Goal: Task Accomplishment & Management: Complete application form

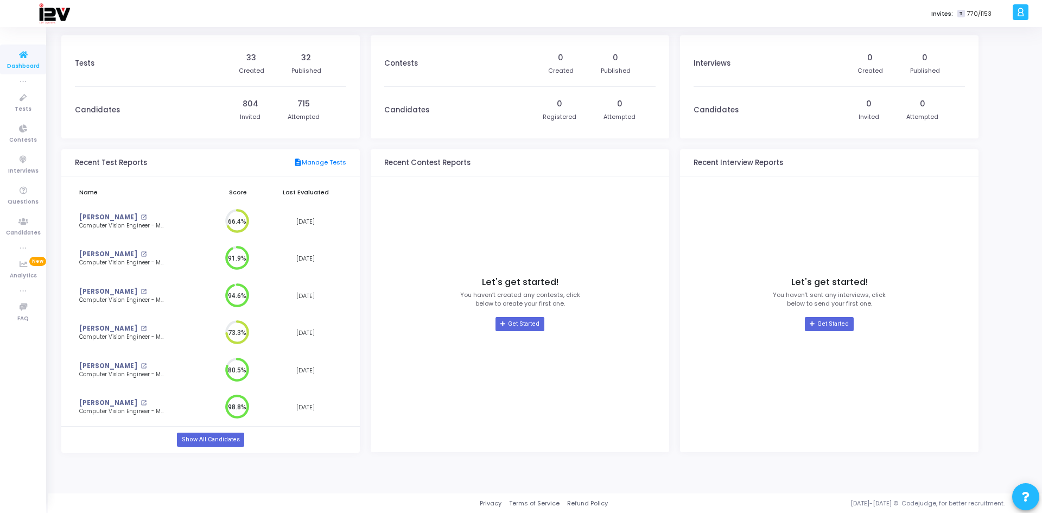
scroll to position [24, 15]
click at [32, 228] on span "Candidates" at bounding box center [23, 232] width 35 height 9
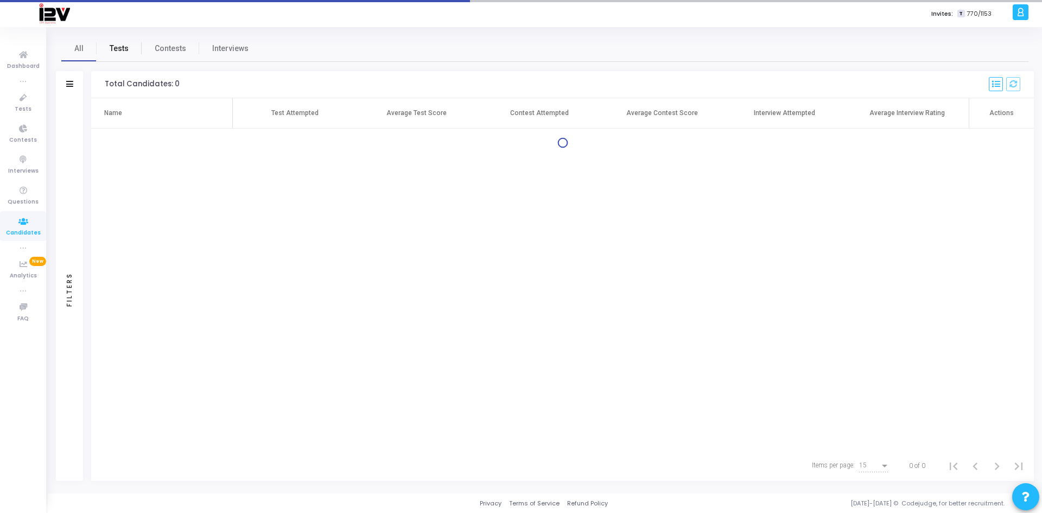
click at [128, 43] on link "Tests" at bounding box center [119, 48] width 45 height 26
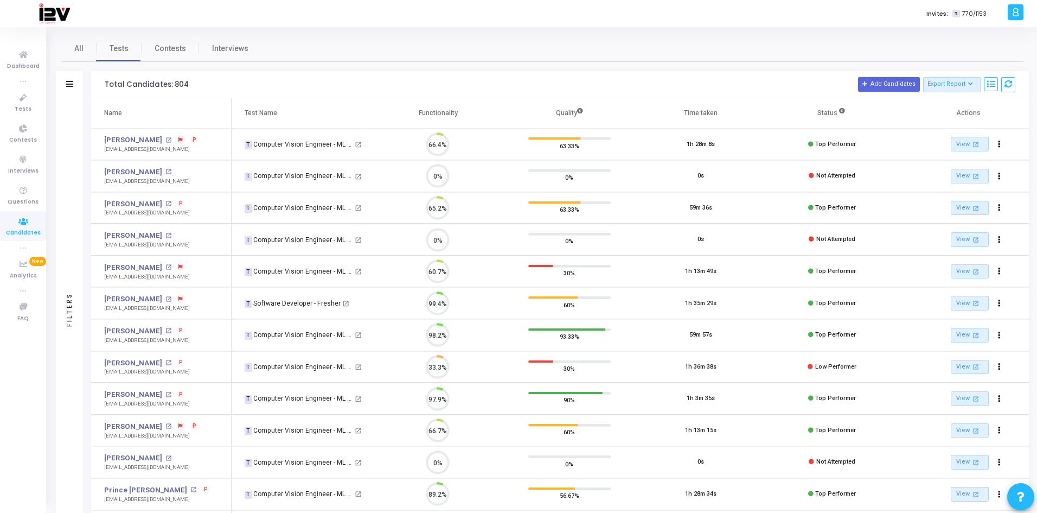
scroll to position [23, 28]
click at [19, 109] on span "Tests" at bounding box center [23, 109] width 17 height 9
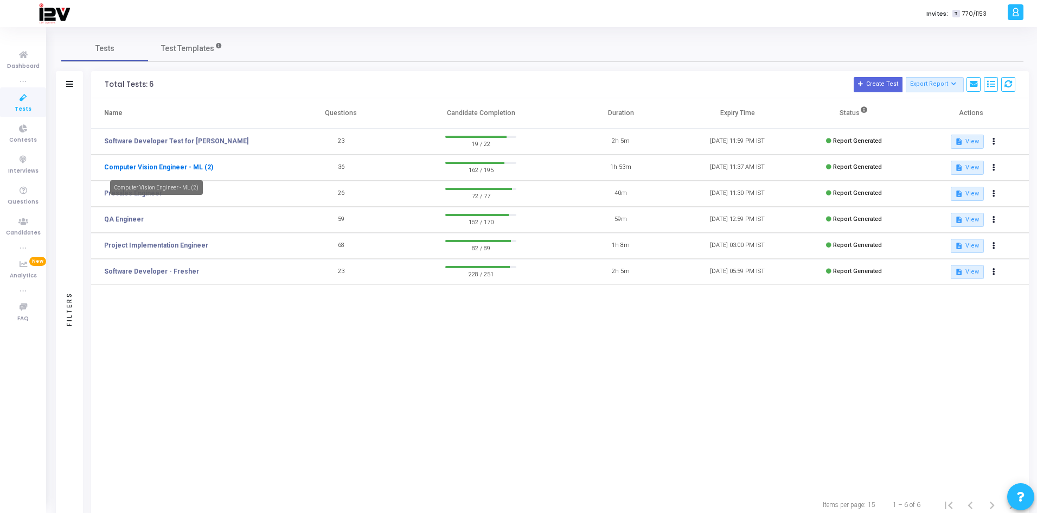
click at [189, 165] on link "Computer Vision Engineer - ML (2)" at bounding box center [158, 167] width 109 height 10
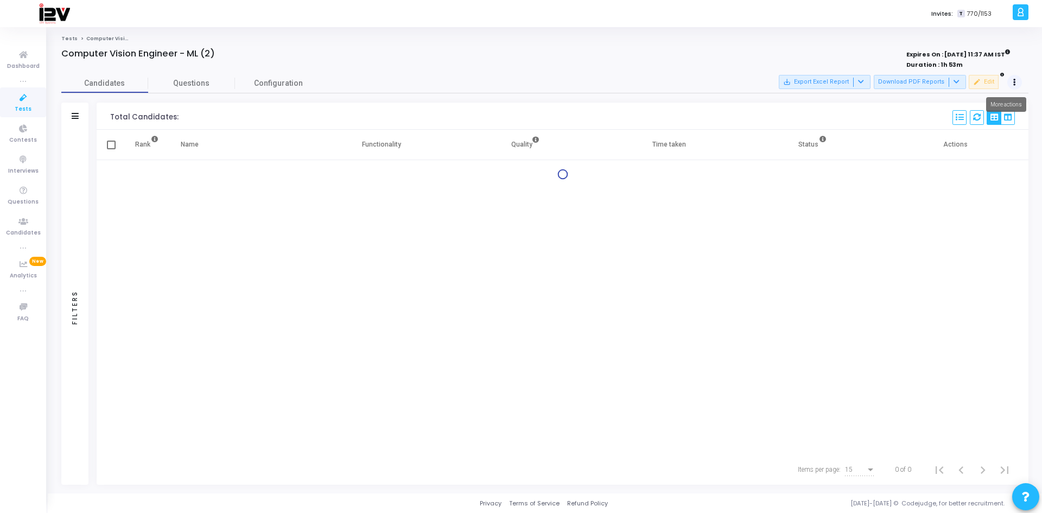
click at [736, 82] on div "Candidates Questions Configuration" at bounding box center [544, 83] width 967 height 19
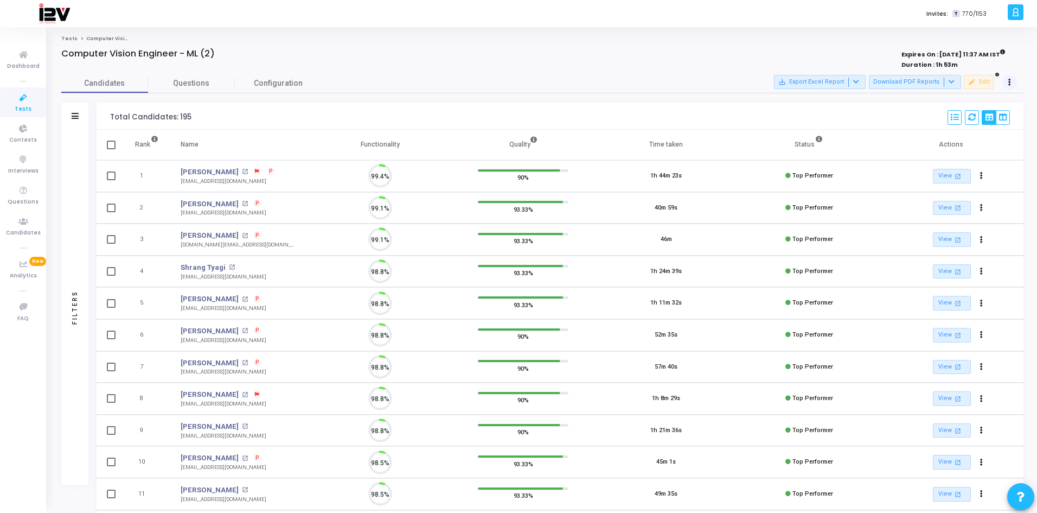
scroll to position [23, 28]
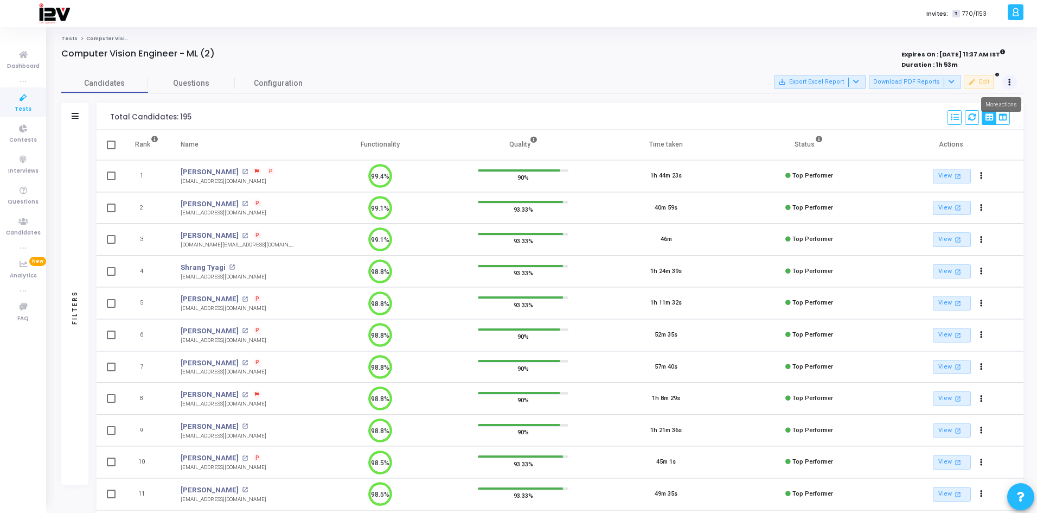
click at [736, 80] on icon at bounding box center [1009, 82] width 3 height 5
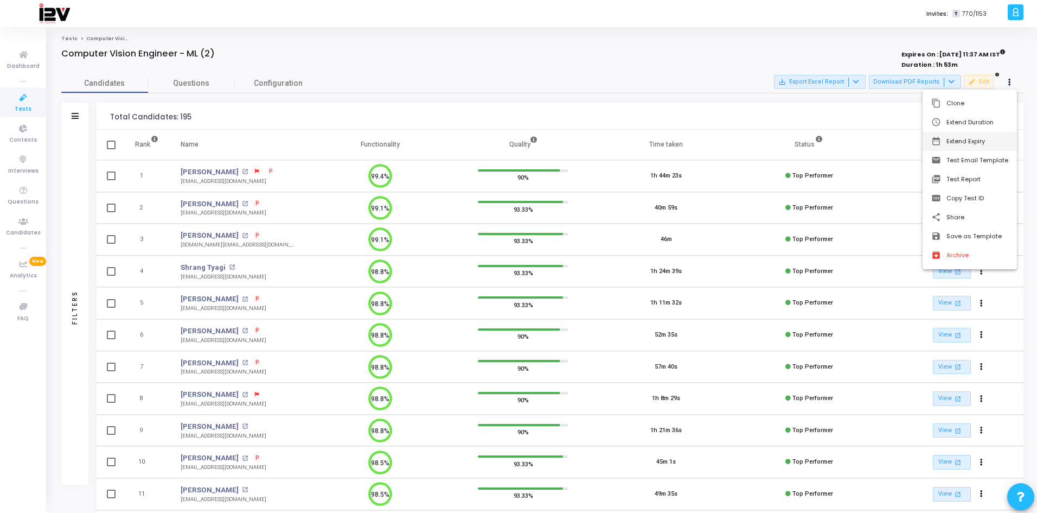
click at [736, 142] on button "date_range Extend Expiry" at bounding box center [970, 141] width 94 height 19
click at [736, 201] on span "19" at bounding box center [906, 199] width 14 height 14
click at [736, 300] on span "Set" at bounding box center [904, 300] width 55 height 12
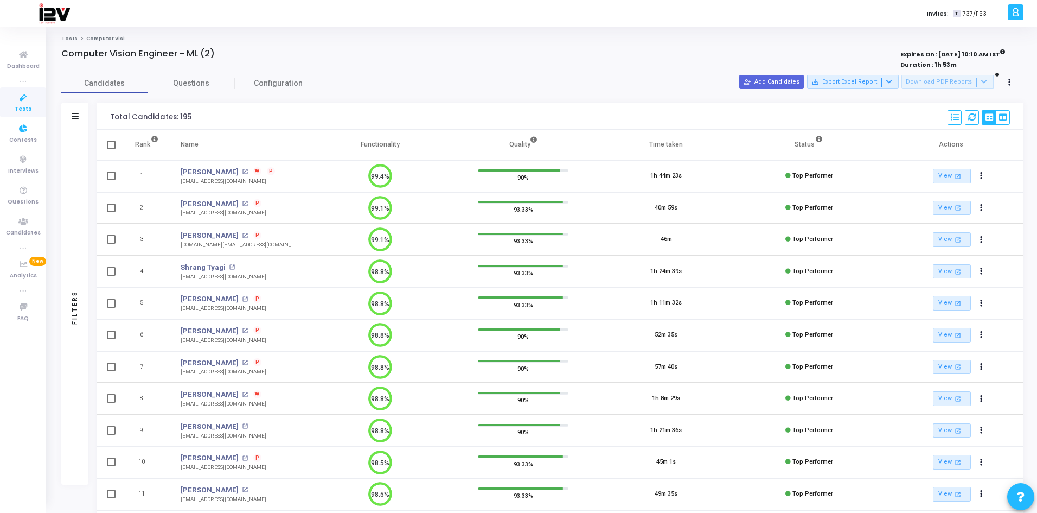
click at [25, 104] on icon at bounding box center [23, 98] width 23 height 14
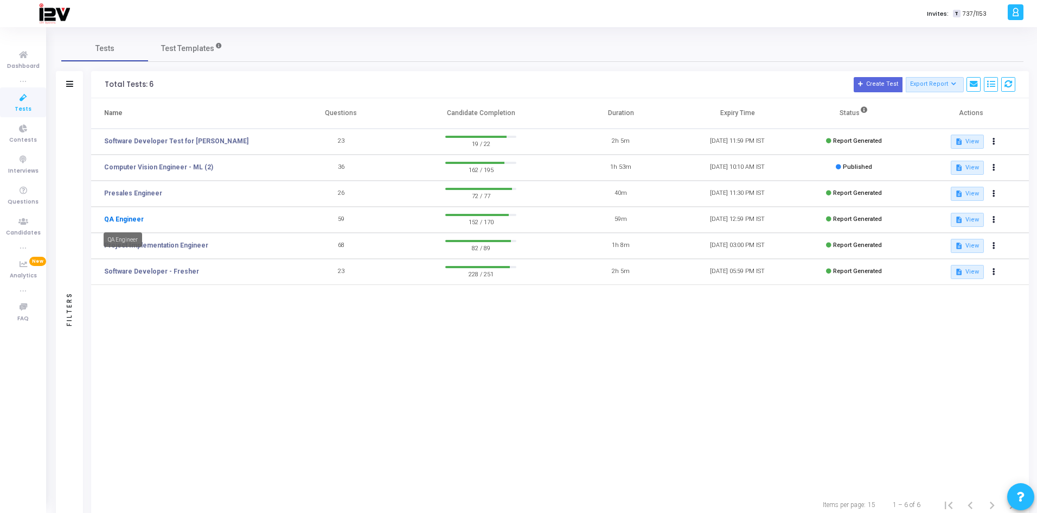
click at [126, 217] on link "QA Engineer" at bounding box center [124, 219] width 40 height 10
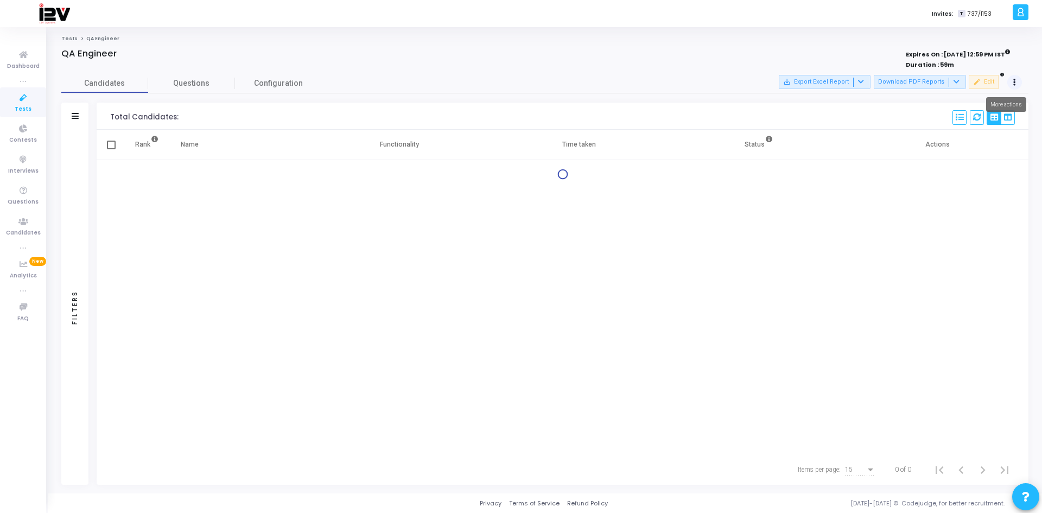
click at [736, 84] on button at bounding box center [1014, 82] width 15 height 15
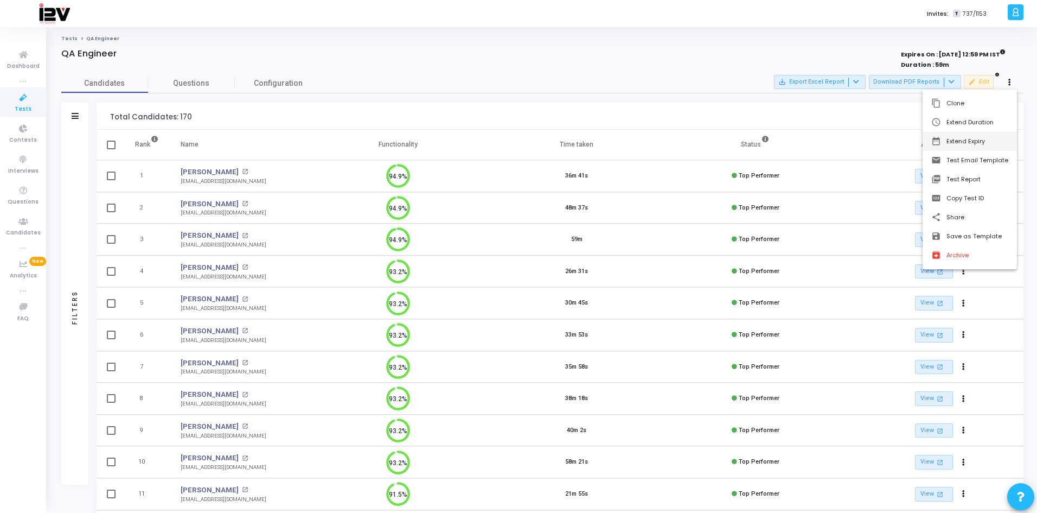
click at [736, 141] on button "date_range Extend Expiry" at bounding box center [970, 141] width 94 height 19
click at [736, 202] on span "19" at bounding box center [906, 199] width 14 height 14
click at [736, 297] on span "Set" at bounding box center [904, 300] width 55 height 12
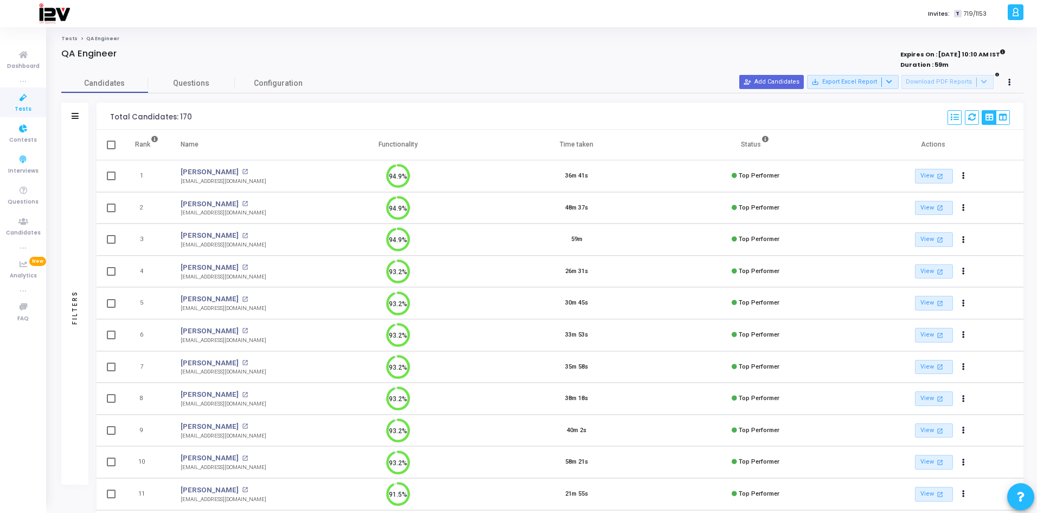
click at [22, 93] on icon at bounding box center [23, 98] width 23 height 14
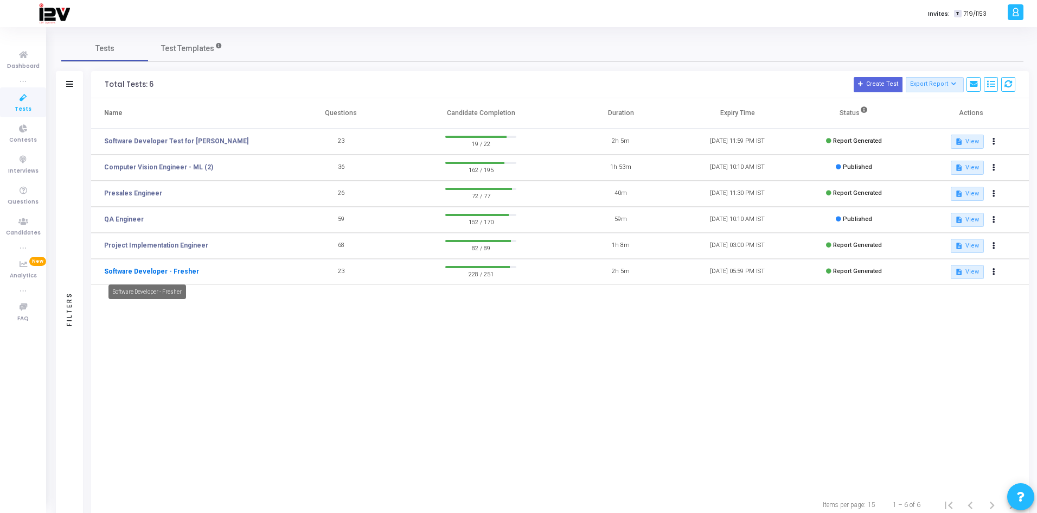
click at [173, 272] on link "Software Developer - Fresher" at bounding box center [151, 271] width 95 height 10
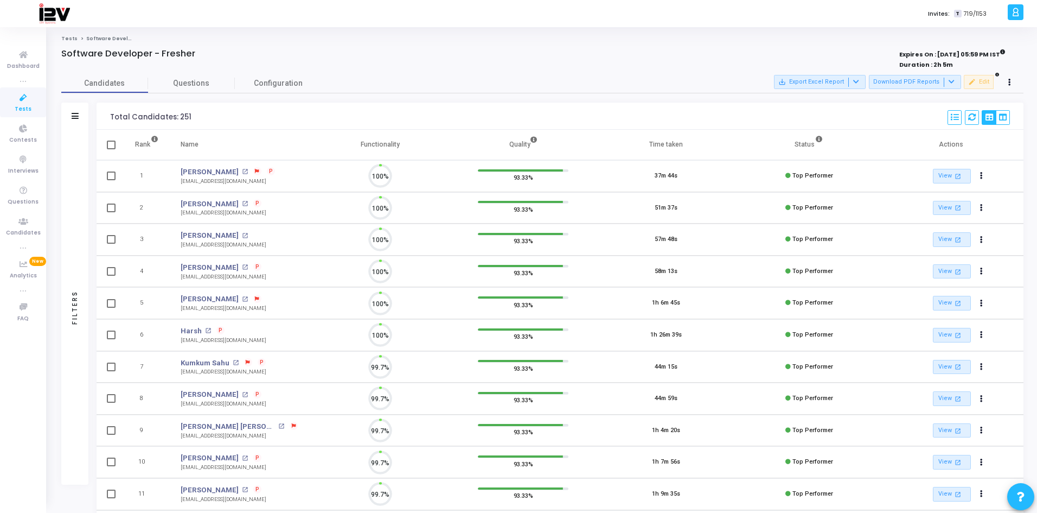
click at [736, 81] on div "Candidates Questions Configuration" at bounding box center [542, 83] width 962 height 19
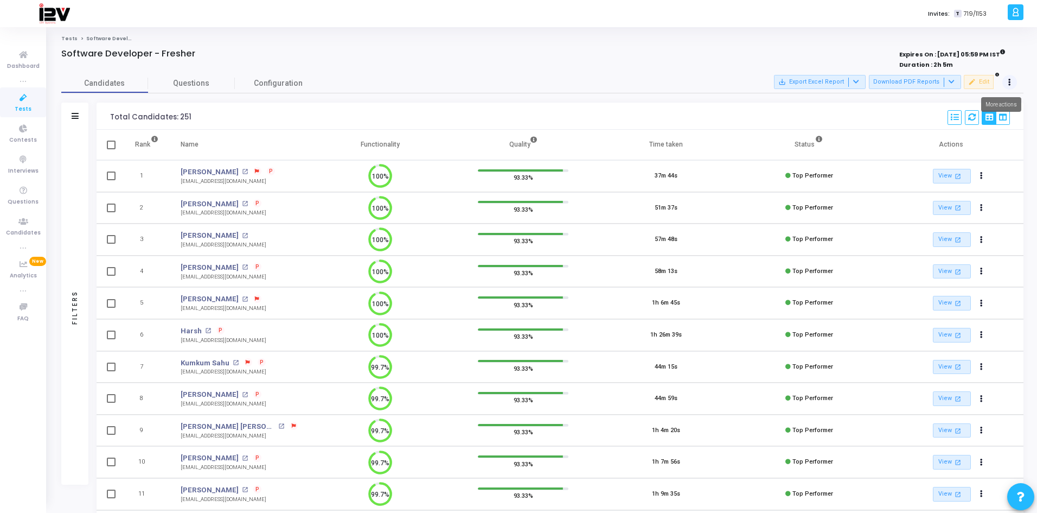
click at [736, 83] on button at bounding box center [1009, 82] width 15 height 15
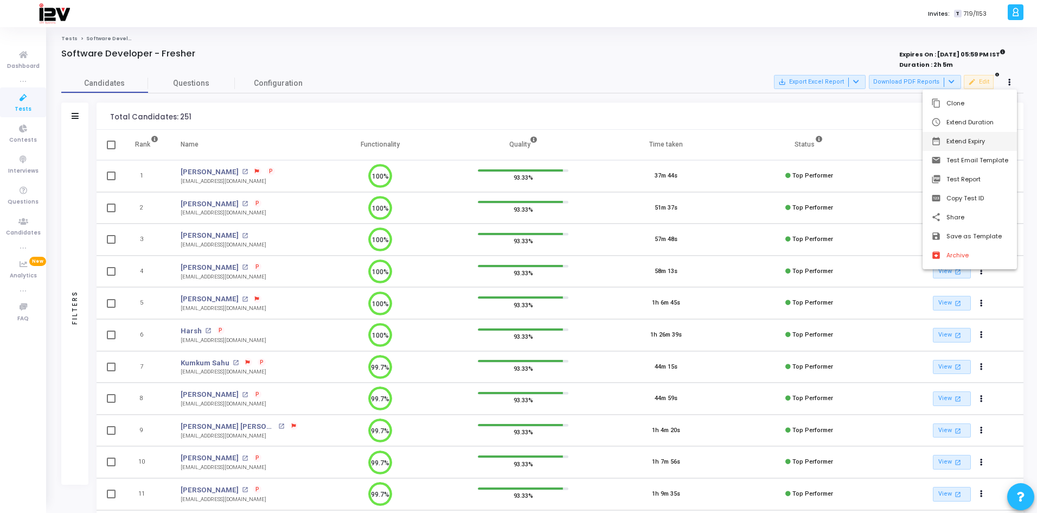
click at [736, 141] on button "date_range Extend Expiry" at bounding box center [970, 141] width 94 height 19
click at [736, 202] on span "19" at bounding box center [906, 199] width 14 height 14
click at [736, 302] on span "Set" at bounding box center [904, 300] width 55 height 12
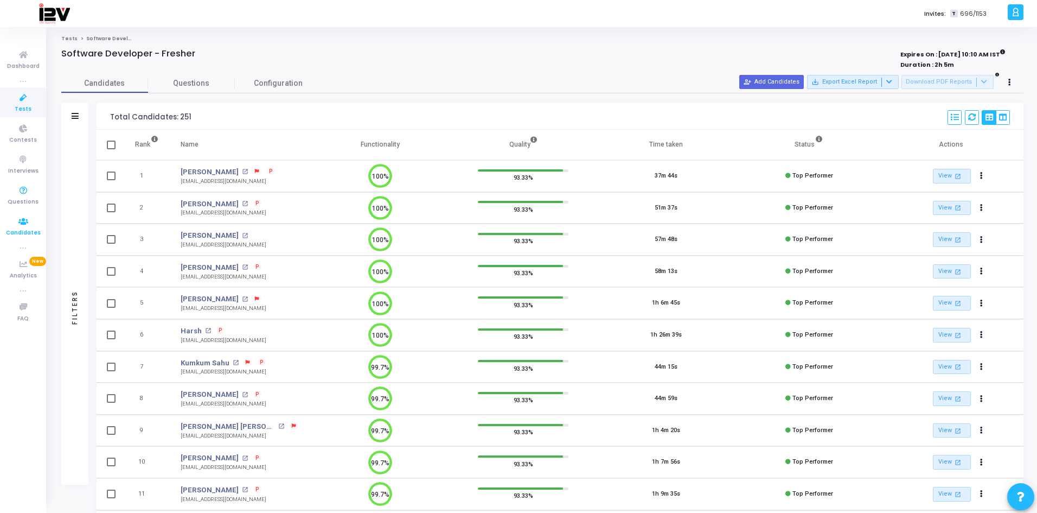
click at [32, 226] on icon at bounding box center [23, 222] width 23 height 14
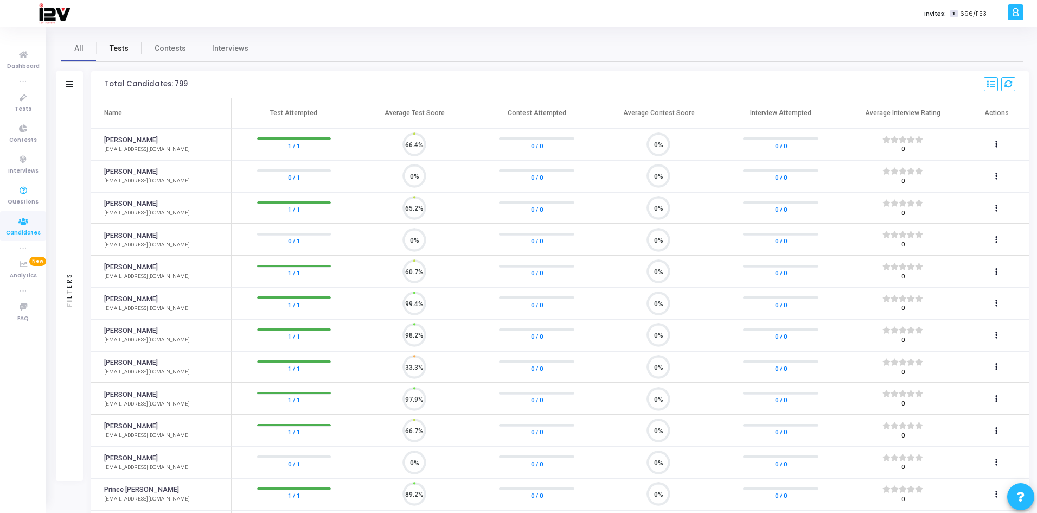
click at [117, 55] on link "Tests" at bounding box center [119, 48] width 45 height 26
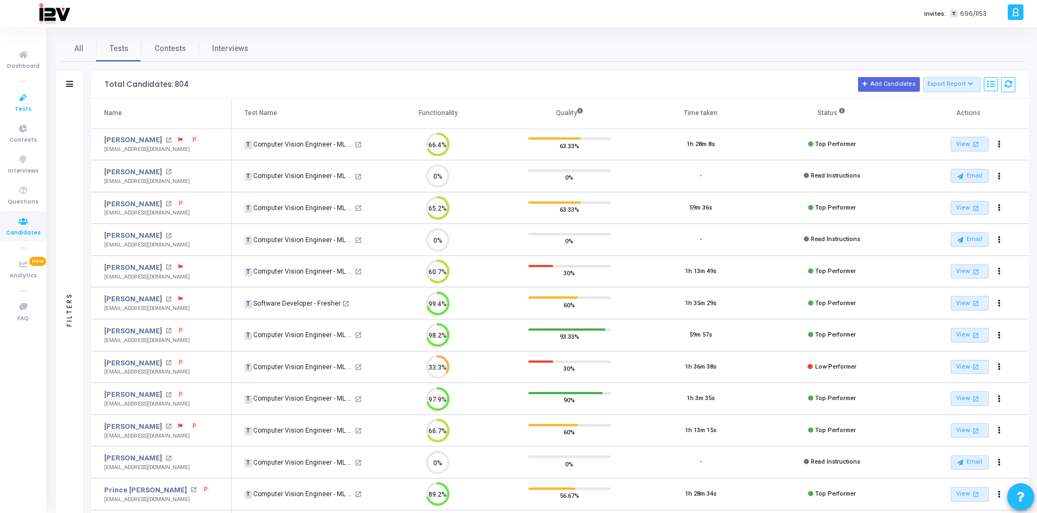
click at [23, 107] on span "Tests" at bounding box center [23, 109] width 17 height 9
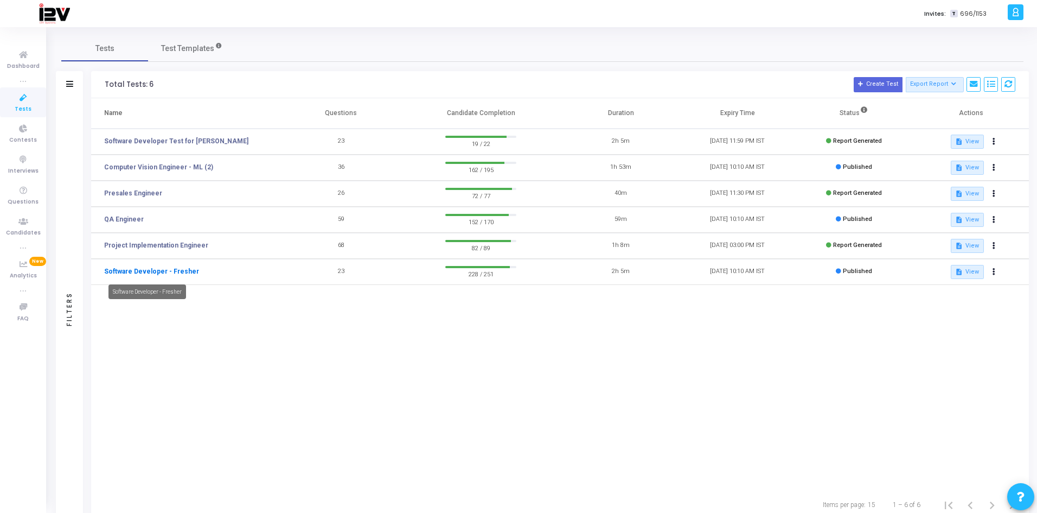
click at [188, 272] on link "Software Developer - Fresher" at bounding box center [151, 271] width 95 height 10
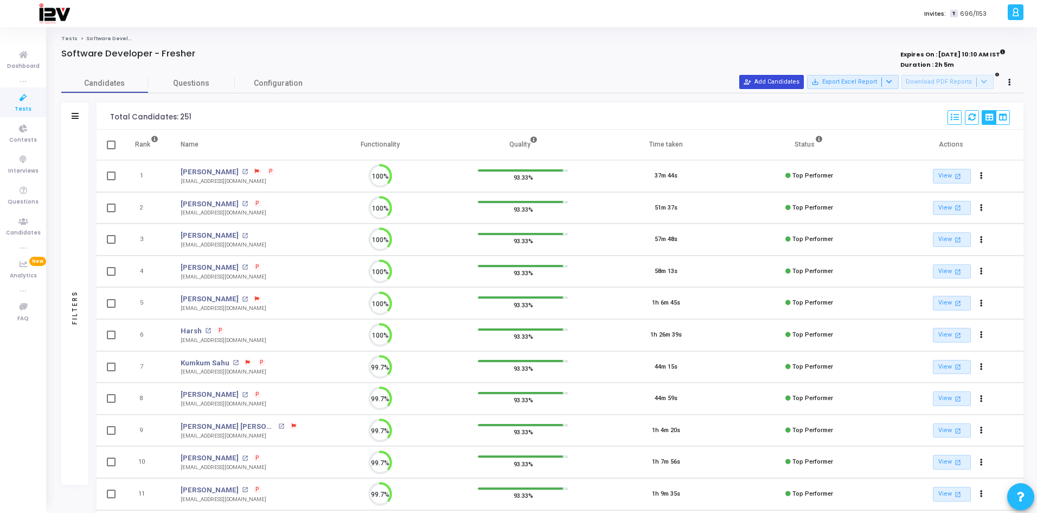
click at [736, 82] on button "person_add_alt Add Candidates" at bounding box center [771, 82] width 65 height 14
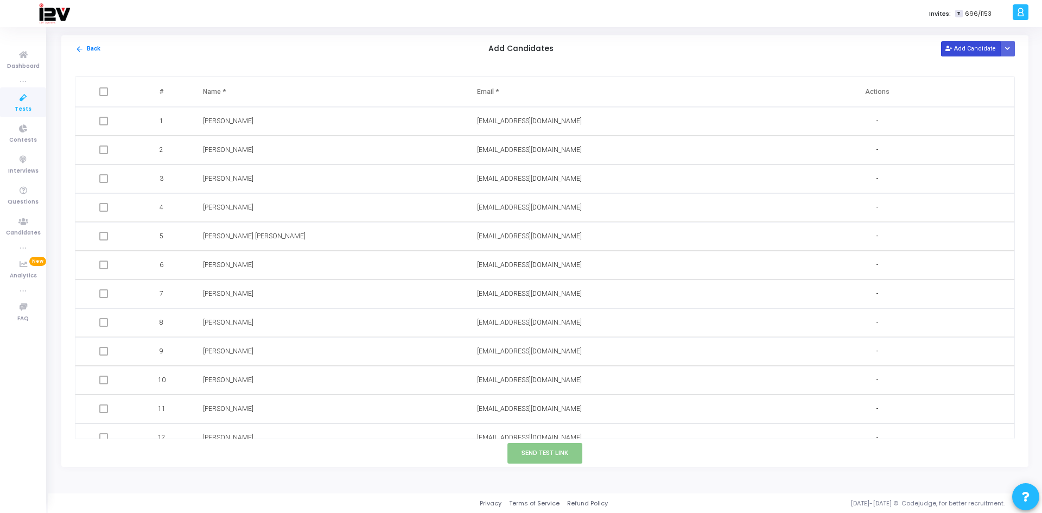
click at [736, 49] on button "Add Candidate" at bounding box center [971, 48] width 60 height 15
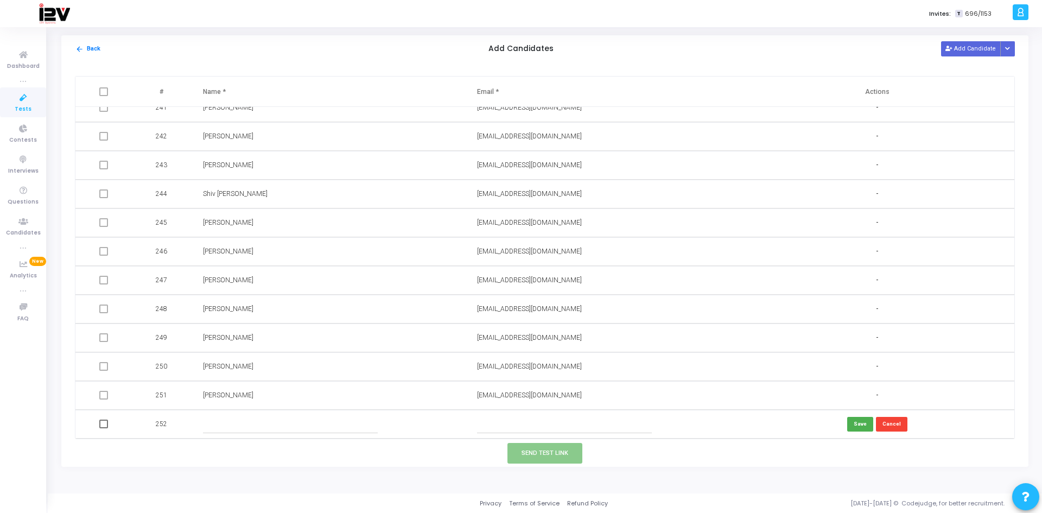
click at [235, 343] on input "text" at bounding box center [290, 424] width 175 height 18
type input "s"
type input "[PERSON_NAME]"
click at [565, 343] on input "text" at bounding box center [564, 424] width 175 height 18
paste input "[EMAIL_ADDRESS][DOMAIN_NAME]"
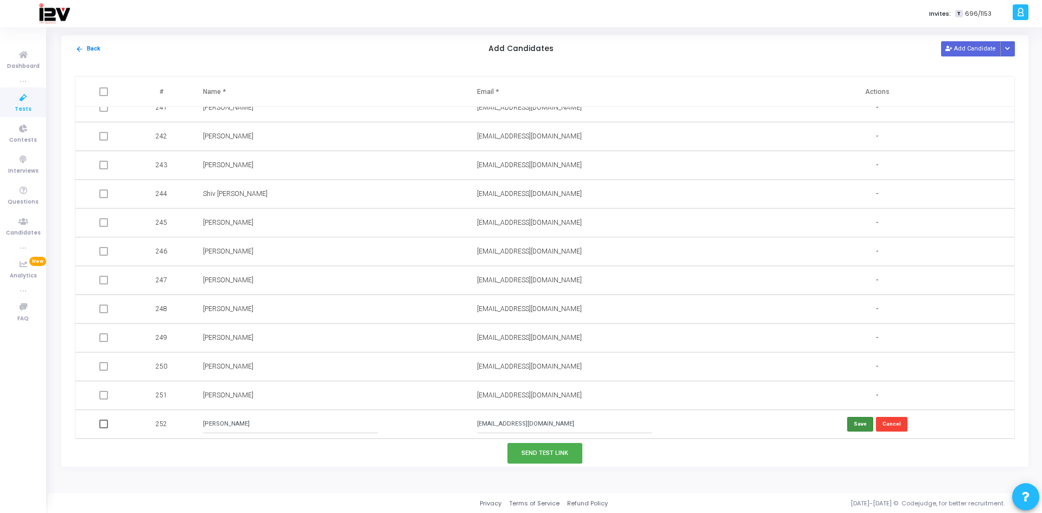
type input "[EMAIL_ADDRESS][DOMAIN_NAME]"
click at [736, 343] on button "Save" at bounding box center [860, 424] width 26 height 15
click at [544, 343] on button "Send Test Link" at bounding box center [544, 453] width 75 height 20
